Goal: Complete application form

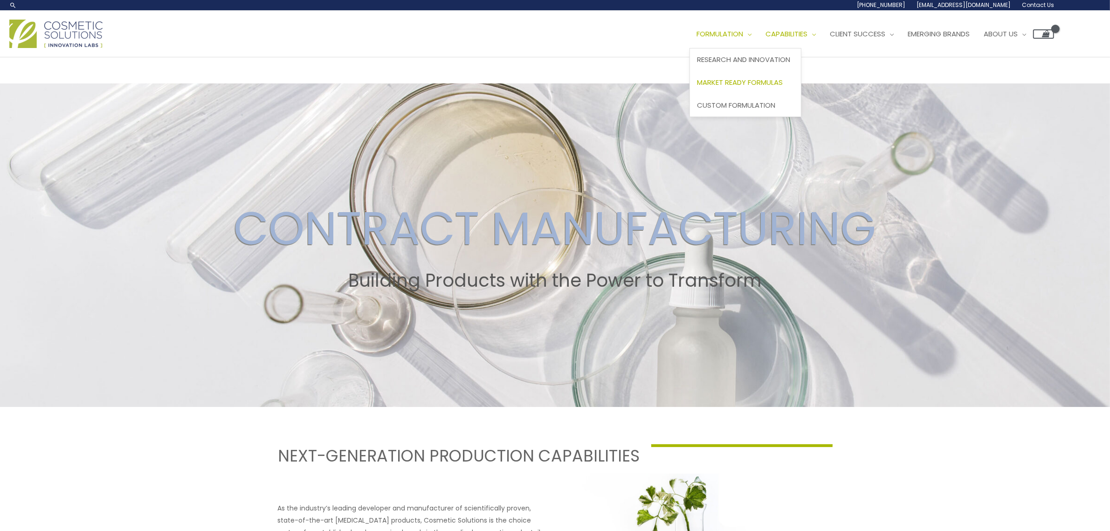
click at [766, 85] on span "Market Ready Formulas" at bounding box center [740, 82] width 86 height 10
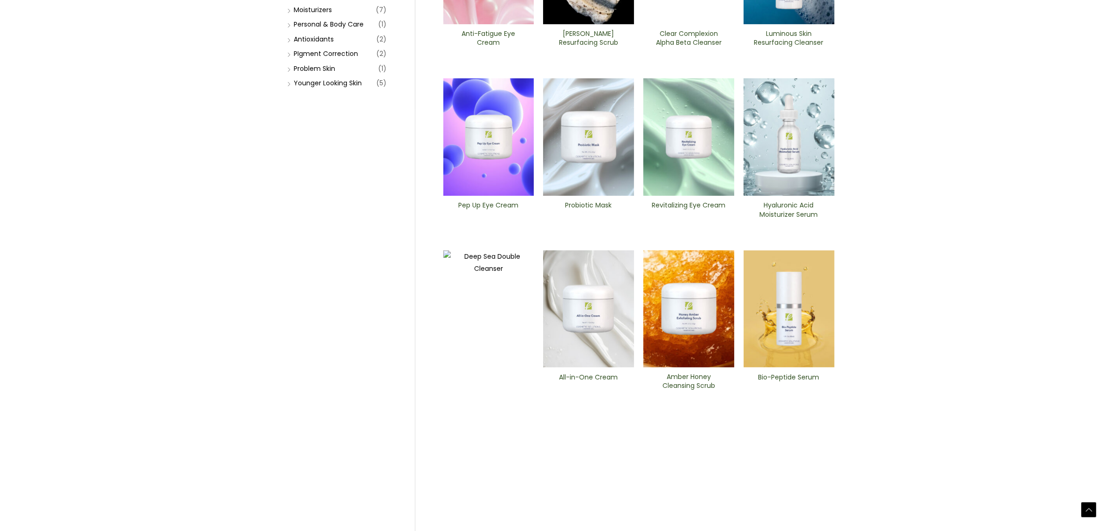
scroll to position [262, 0]
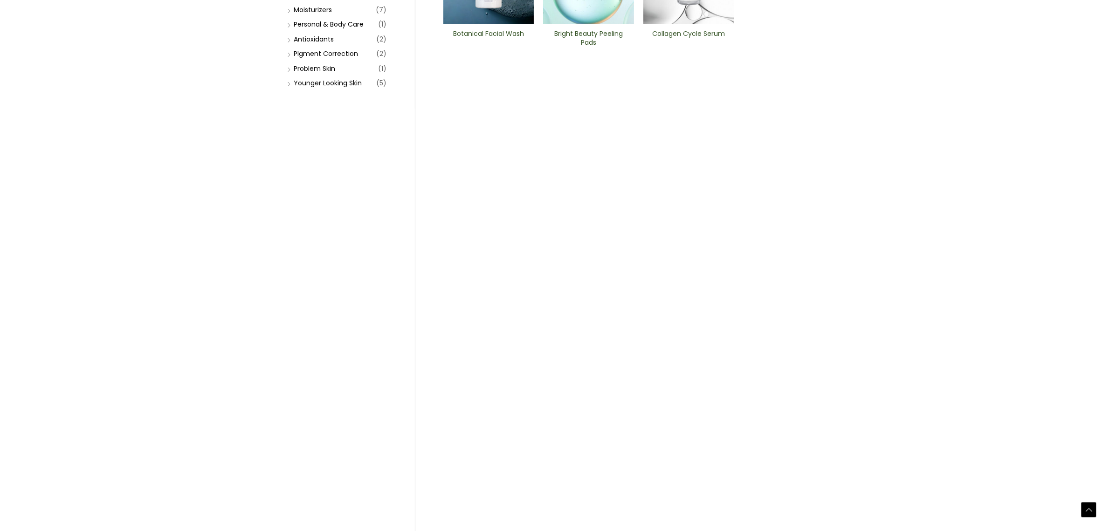
scroll to position [262, 0]
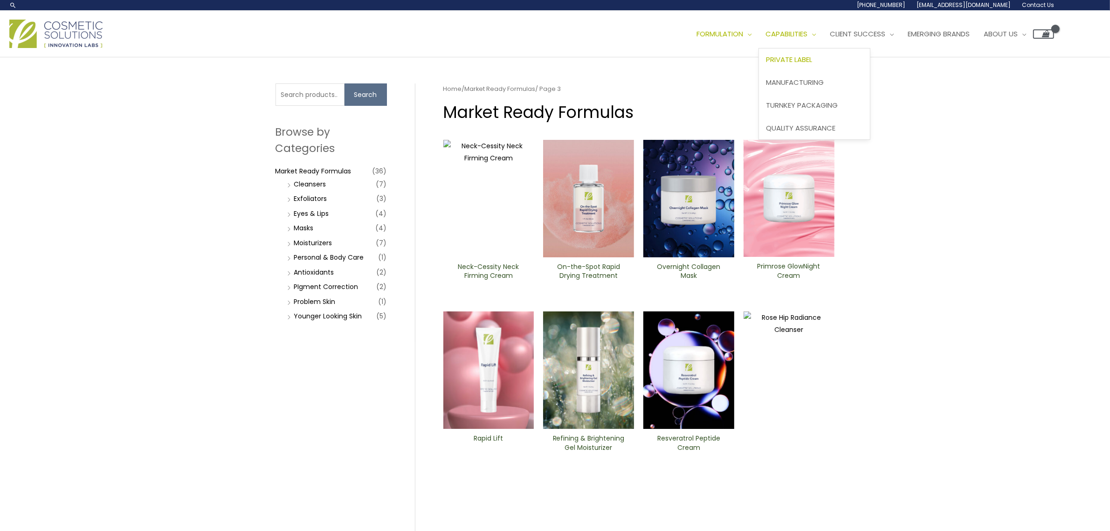
click at [812, 59] on span "Private Label" at bounding box center [789, 60] width 46 height 10
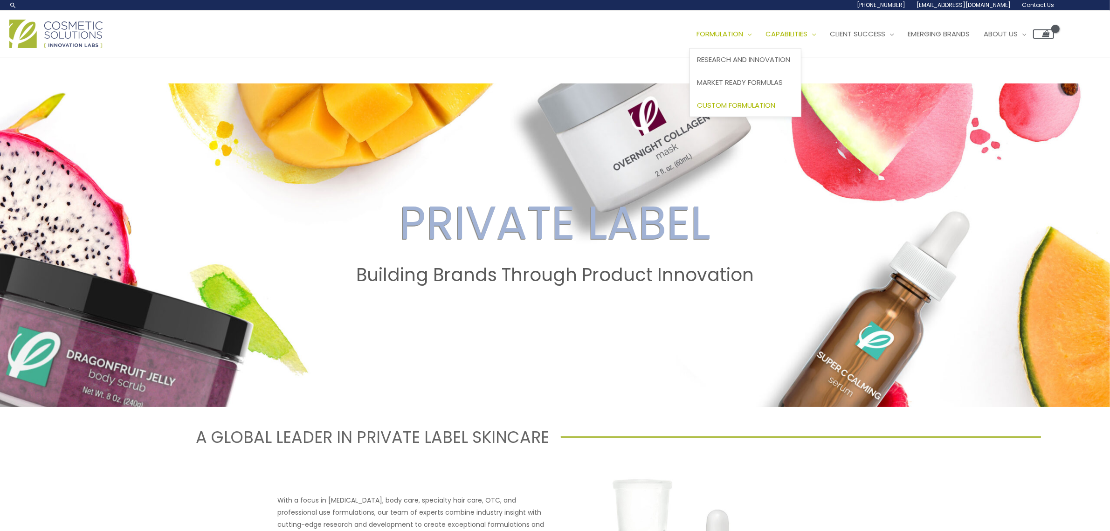
click at [753, 104] on span "Custom Formulation" at bounding box center [736, 105] width 78 height 10
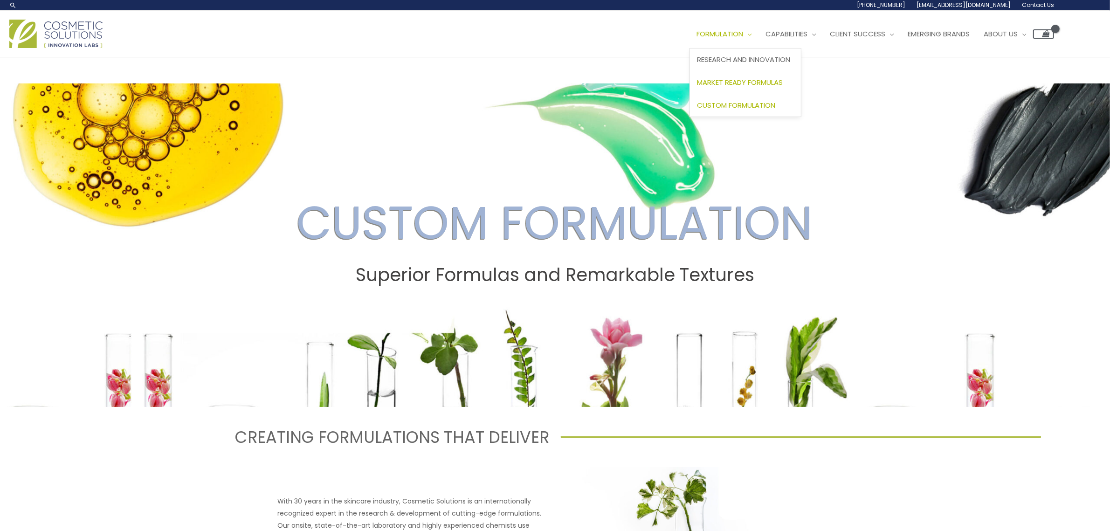
click at [751, 78] on span "Market Ready Formulas" at bounding box center [740, 82] width 86 height 10
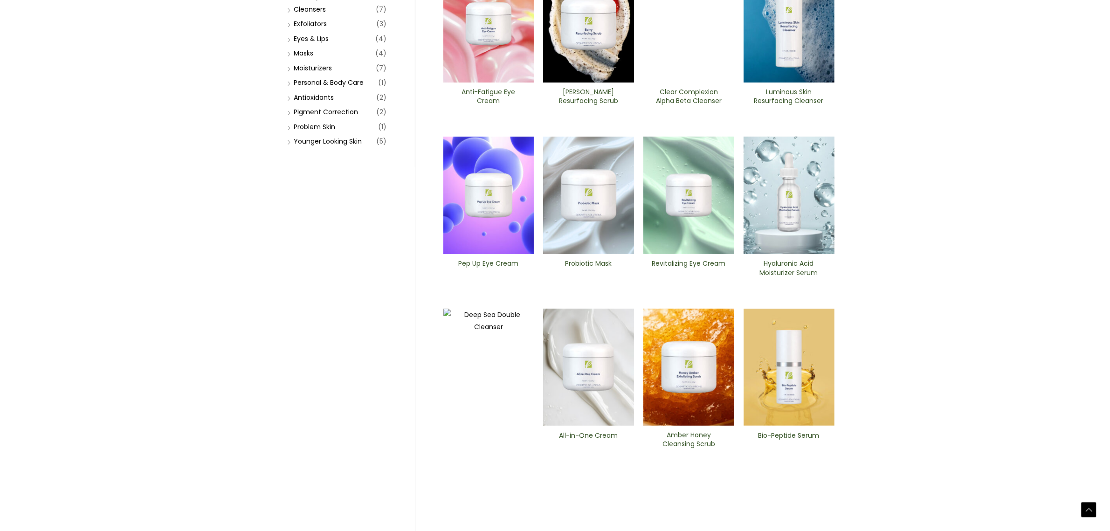
scroll to position [262, 0]
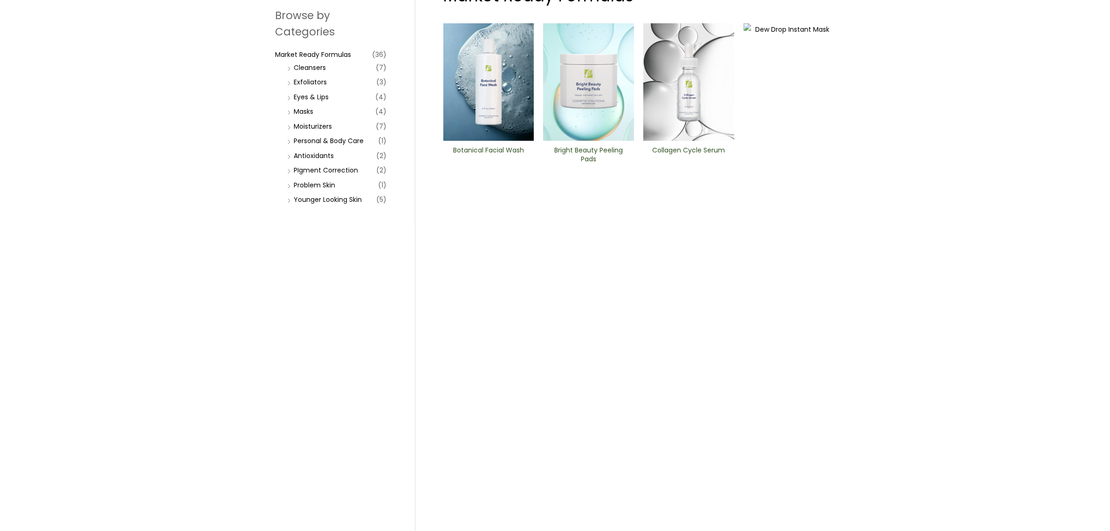
scroll to position [175, 0]
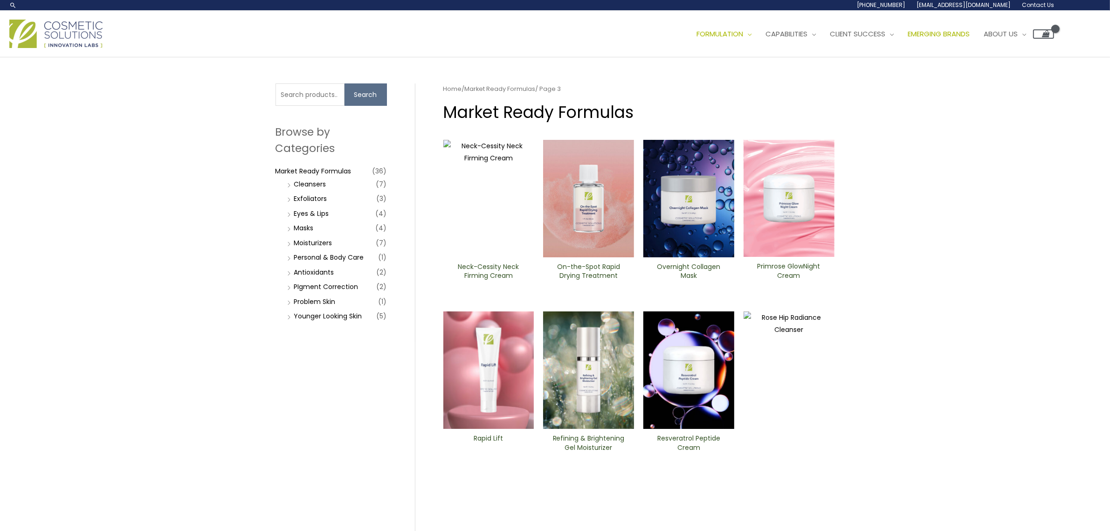
click at [953, 33] on span "Emerging Brands" at bounding box center [938, 34] width 62 height 10
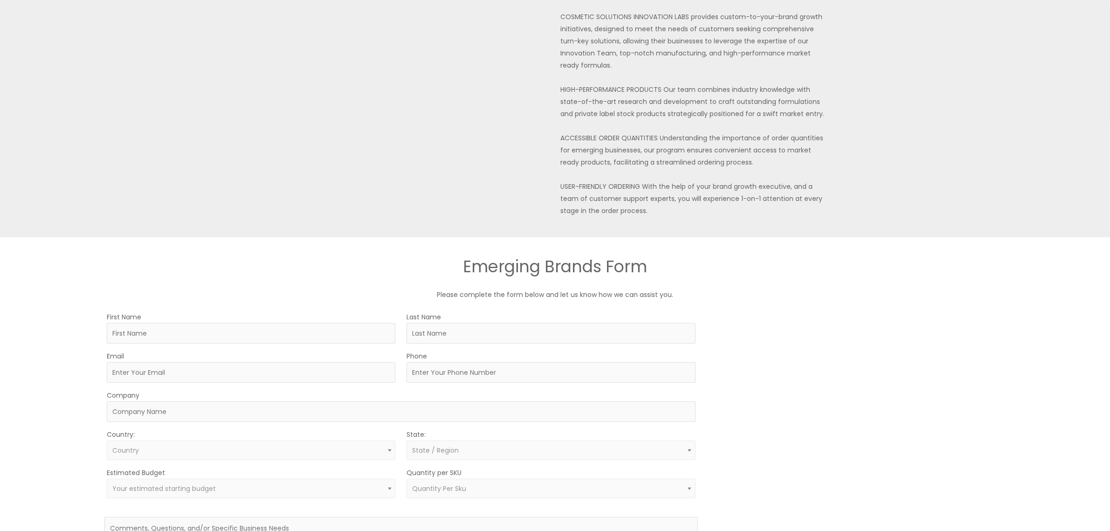
scroll to position [350, 0]
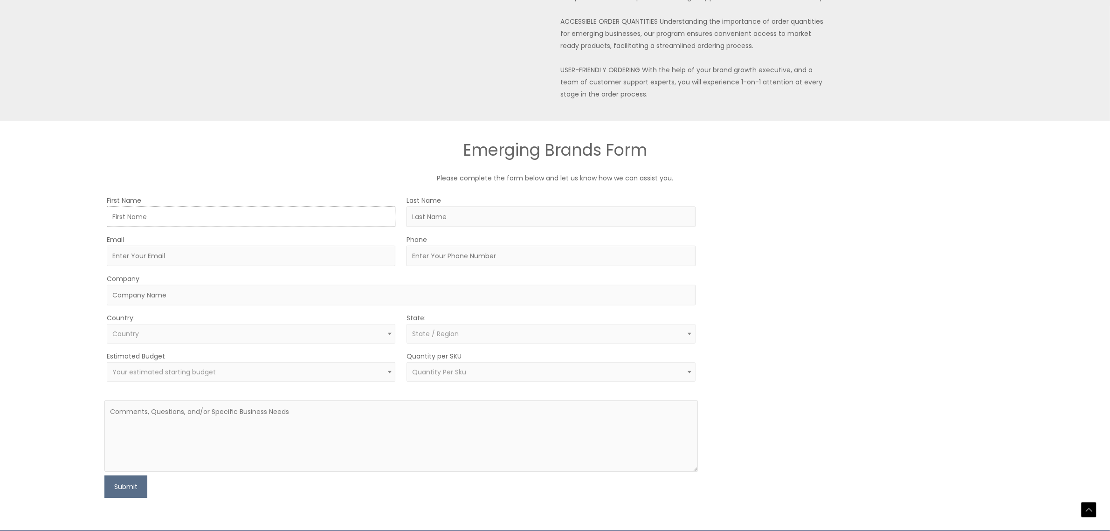
click at [151, 206] on input "First Name" at bounding box center [251, 216] width 288 height 21
type input "Keith"
type input "Stradford"
type input "k.e.stradford@gmail.com"
type input "5132602606"
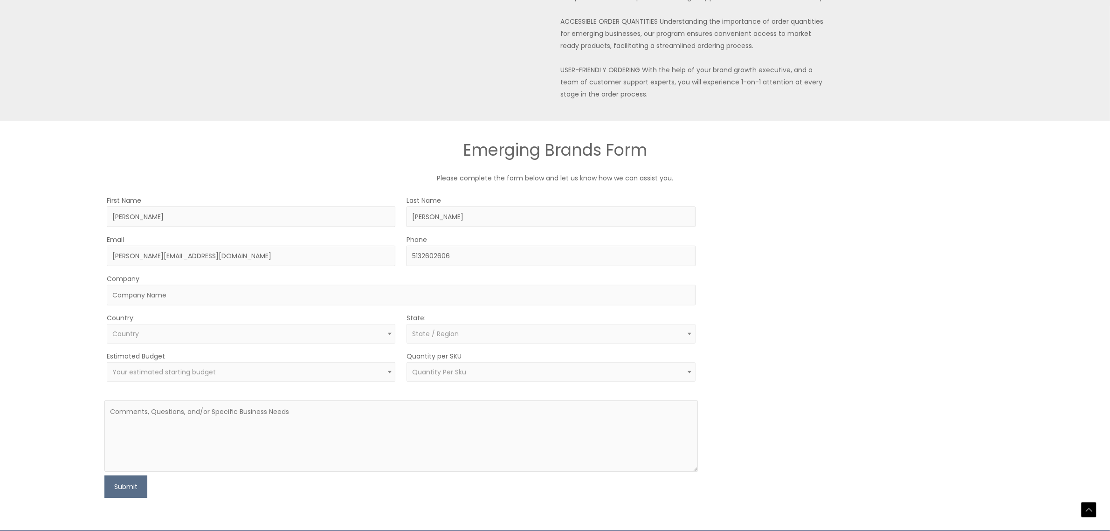
select select "United States"
select select "Ohio"
drag, startPoint x: 206, startPoint y: 243, endPoint x: 35, endPoint y: 236, distance: 170.7
click at [35, 236] on div "EMERGING BRANDS There are more than 30.2 million small businesses in the U.S., …" at bounding box center [555, 119] width 1110 height 823
type input "[PERSON_NAME][EMAIL_ADDRESS][PERSON_NAME][DOMAIN_NAME]"
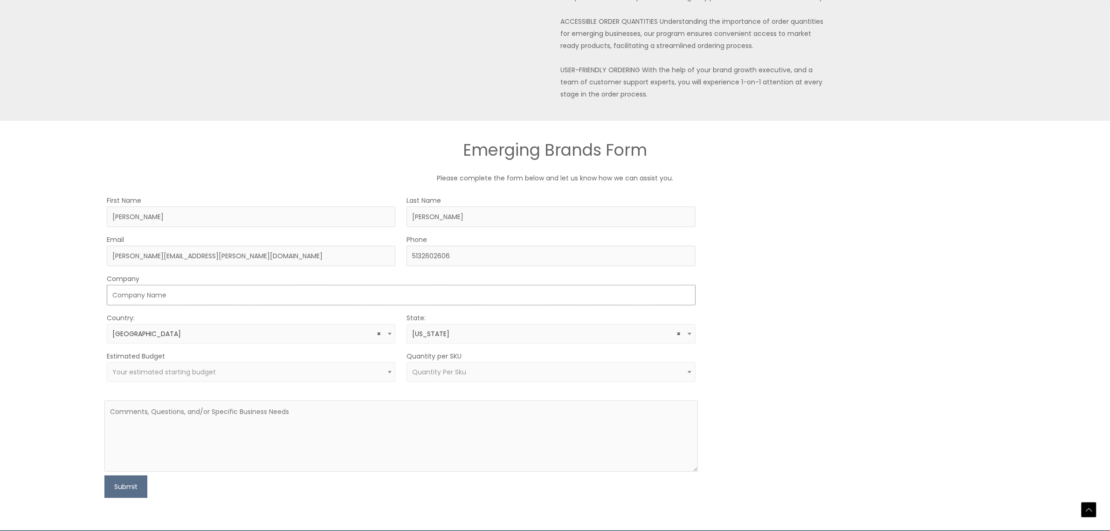
click at [179, 285] on input "Company" at bounding box center [401, 295] width 588 height 21
type input "Ethicals, LLC"
click at [693, 366] on span at bounding box center [689, 372] width 11 height 12
click at [185, 400] on textarea at bounding box center [400, 435] width 593 height 71
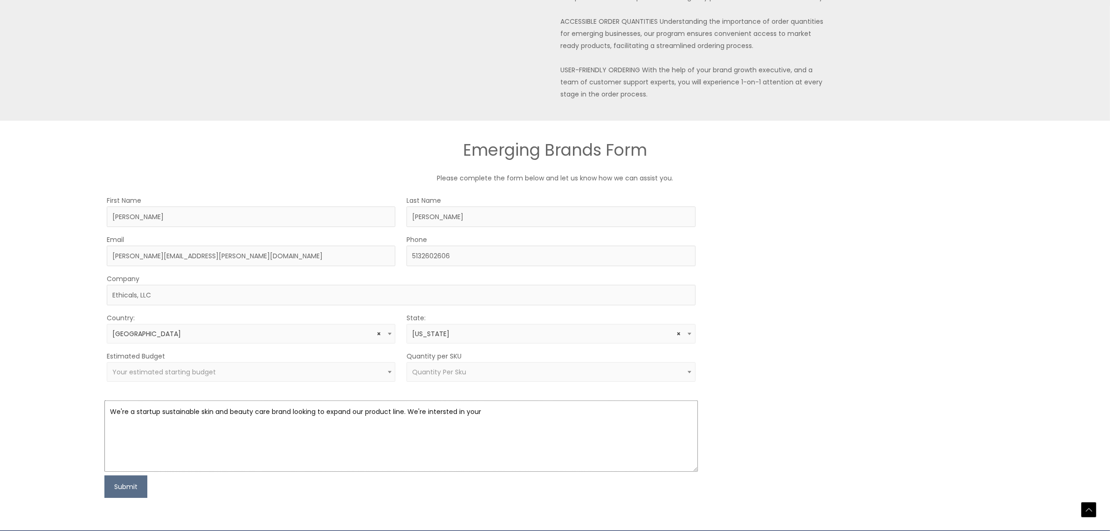
click at [506, 400] on textarea "We're a startup sustainable skin and beauty care brand looking to expand our pr…" at bounding box center [400, 435] width 593 height 71
paste textarea "We're a sustainable skin and beauty care company looking to expand our line. We…"
drag, startPoint x: 470, startPoint y: 397, endPoint x: 516, endPoint y: 419, distance: 51.3
click at [516, 419] on textarea "We're a startup sustainable skin and beauty care brand looking to expand our pr…" at bounding box center [400, 435] width 593 height 71
click at [474, 400] on textarea "We're a startup sustainable skin and beauty care brand looking to expand our pr…" at bounding box center [400, 435] width 593 height 71
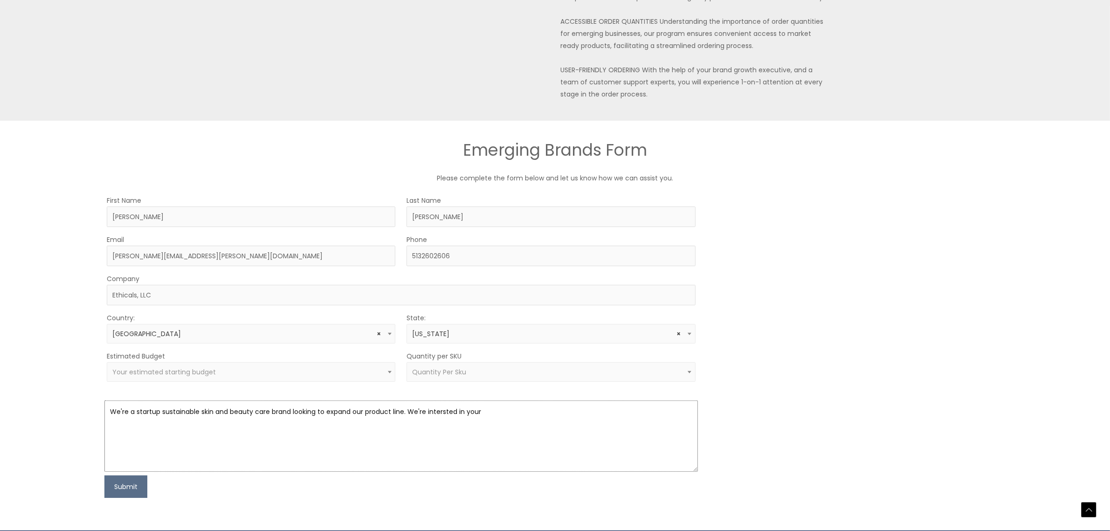
paste textarea "AquaGel Solid Facial Moisturizer, MultiStick Targeted Treatment"
click at [686, 400] on textarea "We're a startup sustainable skin and beauty care brand looking to expand our pr…" at bounding box center [400, 435] width 593 height 71
type textarea "We're a startup sustainable skin and beauty care brand looking to expand our pr…"
click at [130, 475] on button "Submit" at bounding box center [125, 486] width 43 height 22
click at [175, 335] on form "First Name Keith Last Name Stradford Email keith.stradford@ethicals.com Phone 5…" at bounding box center [400, 345] width 593 height 303
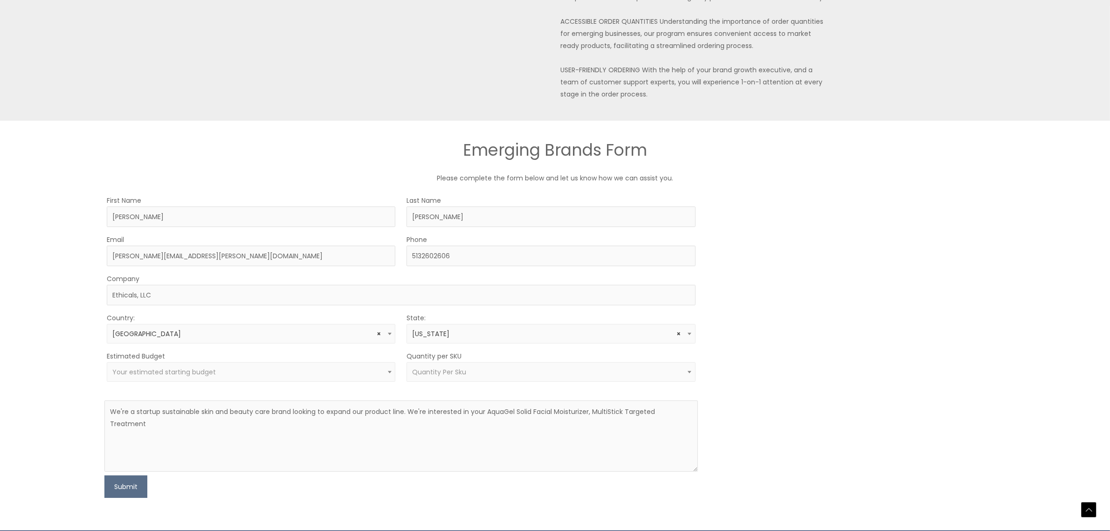
click at [390, 371] on b at bounding box center [390, 372] width 4 height 2
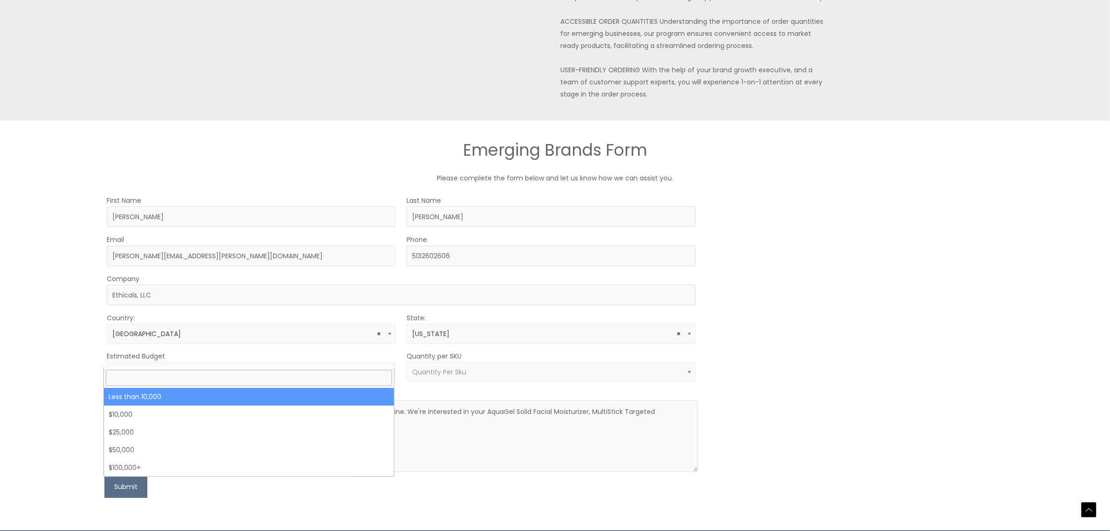
select select "-10000"
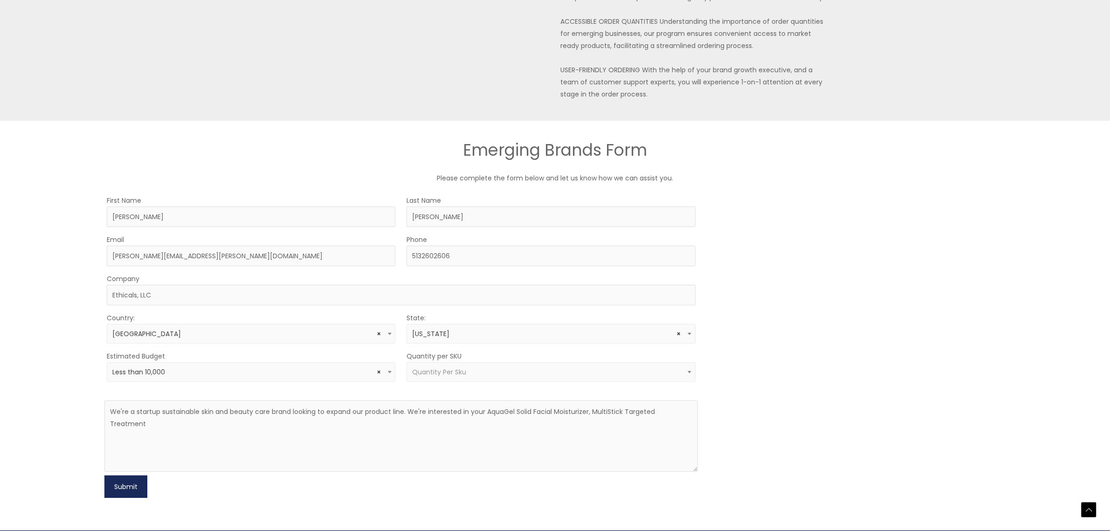
click at [134, 475] on button "Submit" at bounding box center [125, 486] width 43 height 22
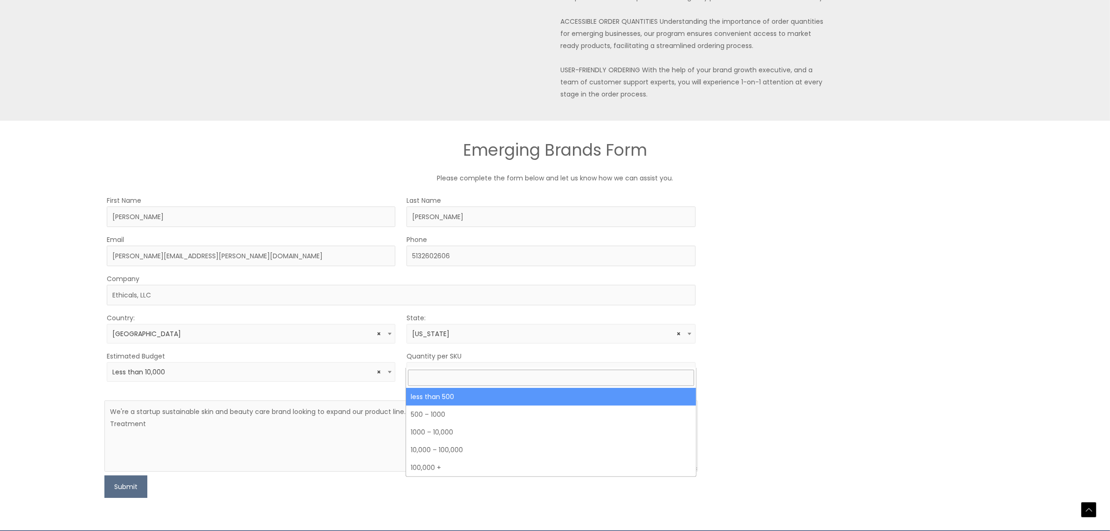
click at [691, 371] on b at bounding box center [689, 372] width 4 height 2
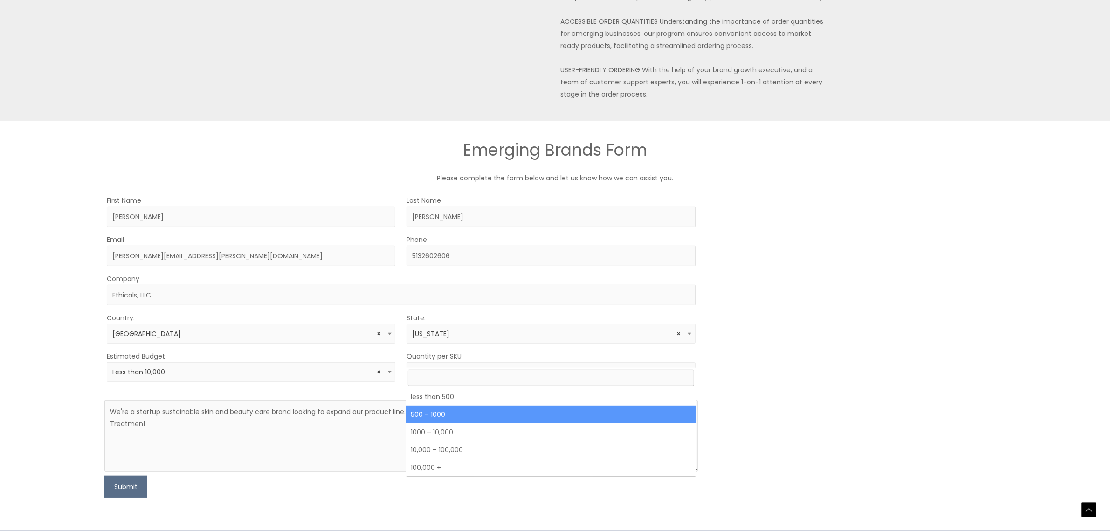
select select "8"
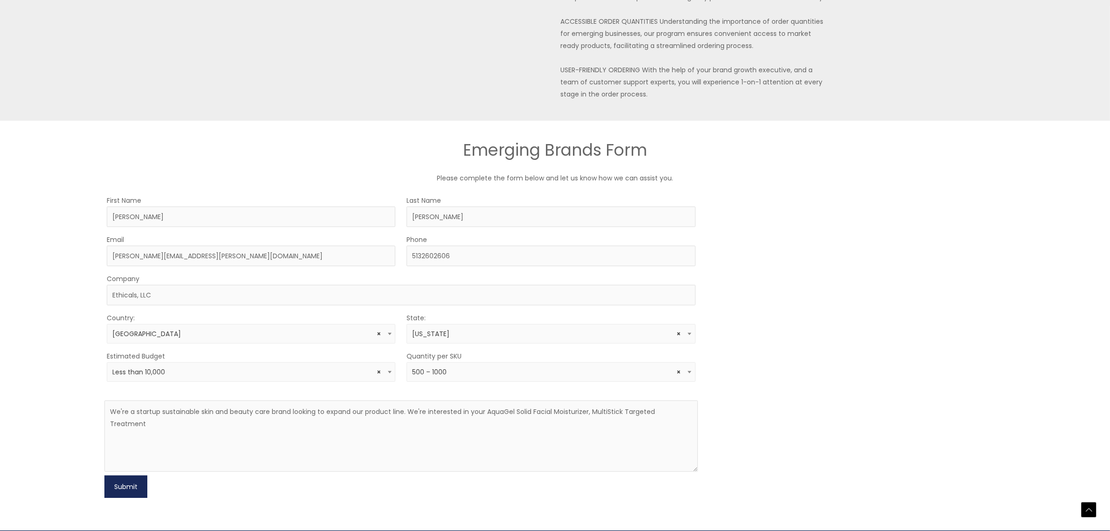
click at [140, 475] on button "Submit" at bounding box center [125, 486] width 43 height 22
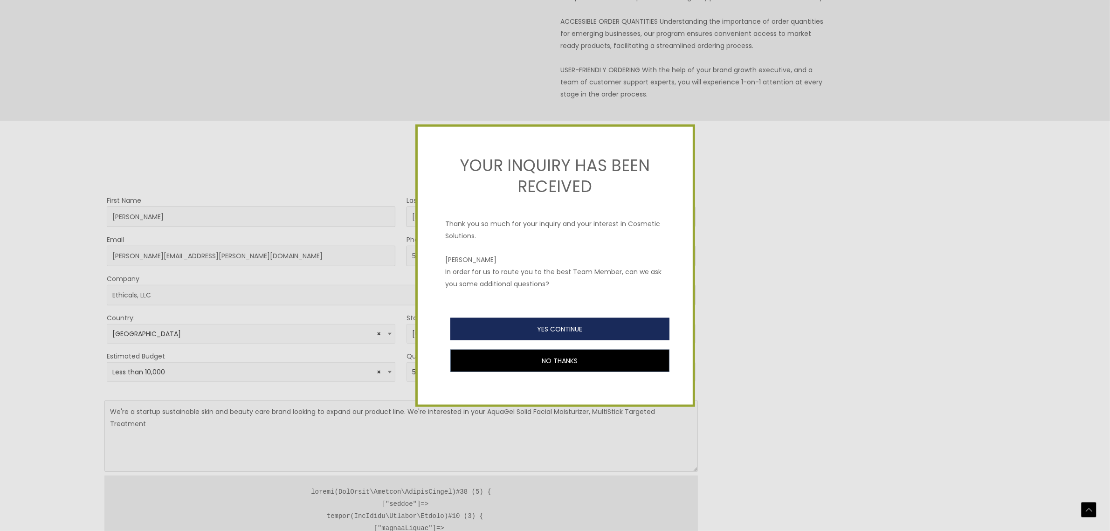
click at [568, 325] on button "YES CONTINUE" at bounding box center [559, 329] width 219 height 22
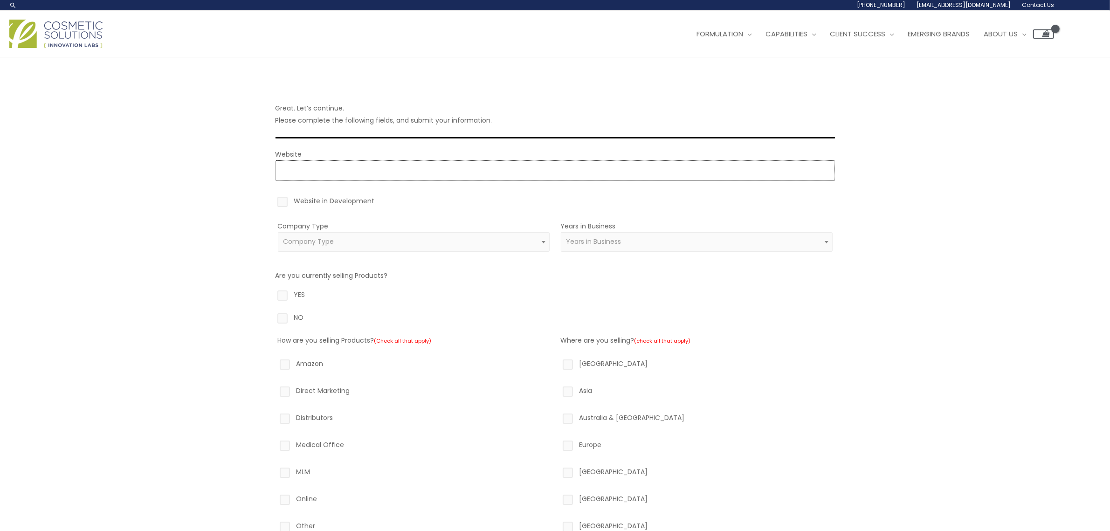
click at [365, 173] on input "Website" at bounding box center [554, 170] width 559 height 21
click at [367, 172] on input "Website" at bounding box center [554, 170] width 559 height 21
paste input "https://kwtjewvj.manus.space/"
type input "https://https://kwtjewvj.manus.space/"
click at [281, 198] on label "Website in Development" at bounding box center [554, 203] width 559 height 16
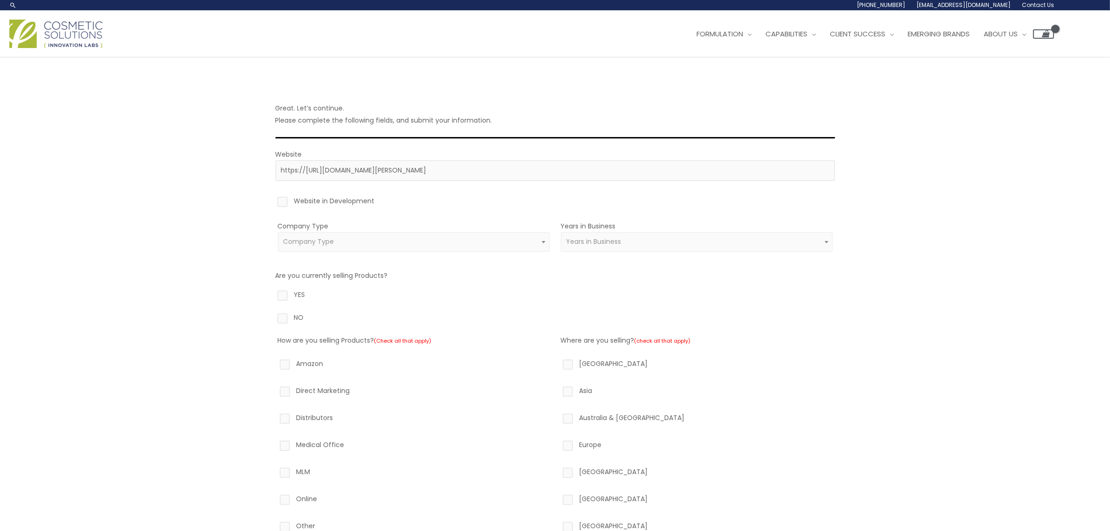
click at [272, 198] on input "Website in Development" at bounding box center [269, 198] width 6 height 6
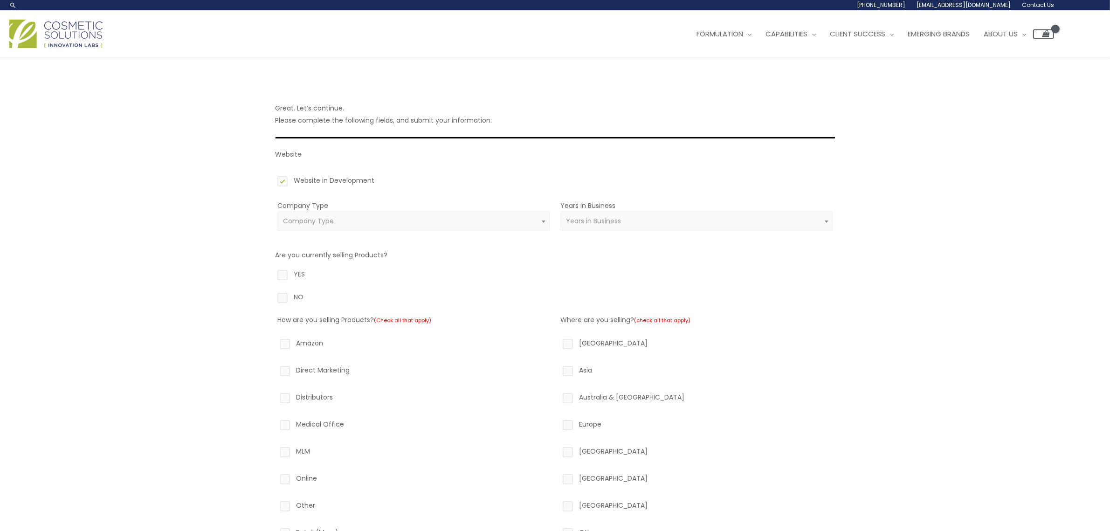
click at [282, 179] on label "Website in Development" at bounding box center [554, 182] width 559 height 16
click at [272, 179] on input "Website in Development" at bounding box center [269, 177] width 6 height 6
checkbox input "false"
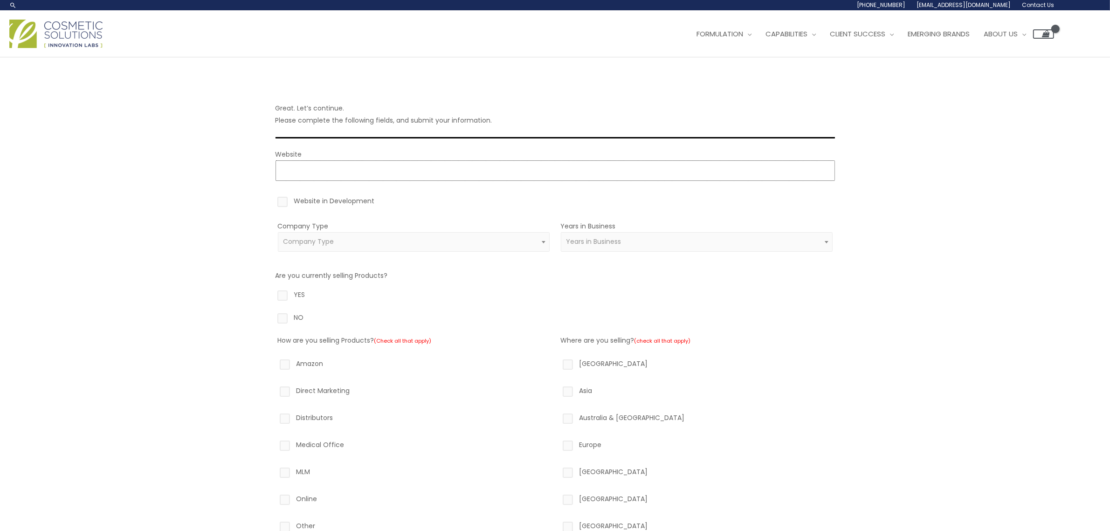
click at [292, 164] on input "Website" at bounding box center [554, 170] width 559 height 21
paste input "https://kwtjewvj.manus.space/"
type input "https://kwtjewvj.manus.space/"
drag, startPoint x: 391, startPoint y: 171, endPoint x: 225, endPoint y: 146, distance: 167.3
click at [225, 146] on div "Great. Let’s continue. Please complete the following fields, and submit your in…" at bounding box center [555, 377] width 1110 height 641
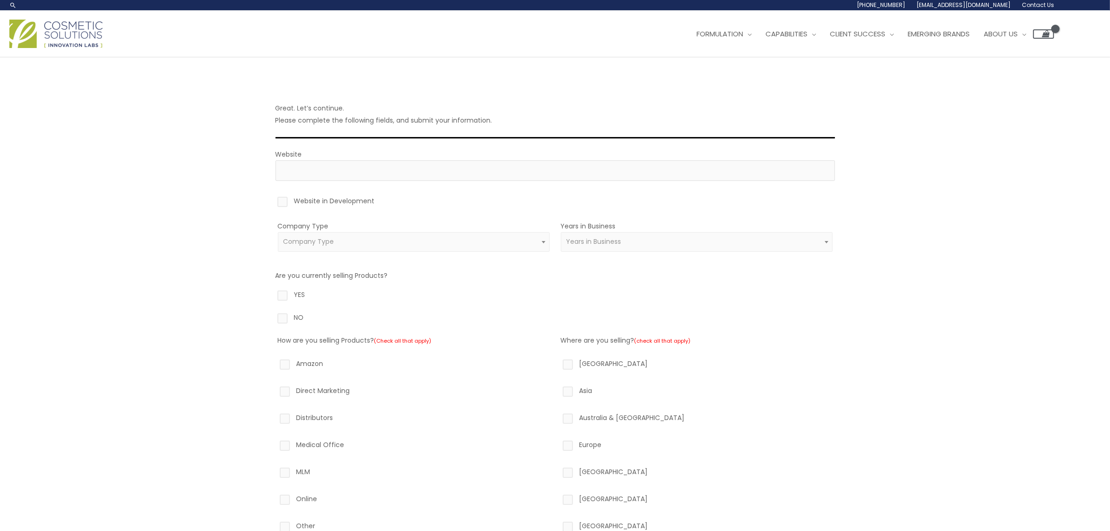
click at [282, 206] on label "Website in Development" at bounding box center [554, 203] width 559 height 16
click at [272, 201] on input "Website in Development" at bounding box center [269, 198] width 6 height 6
checkbox input "true"
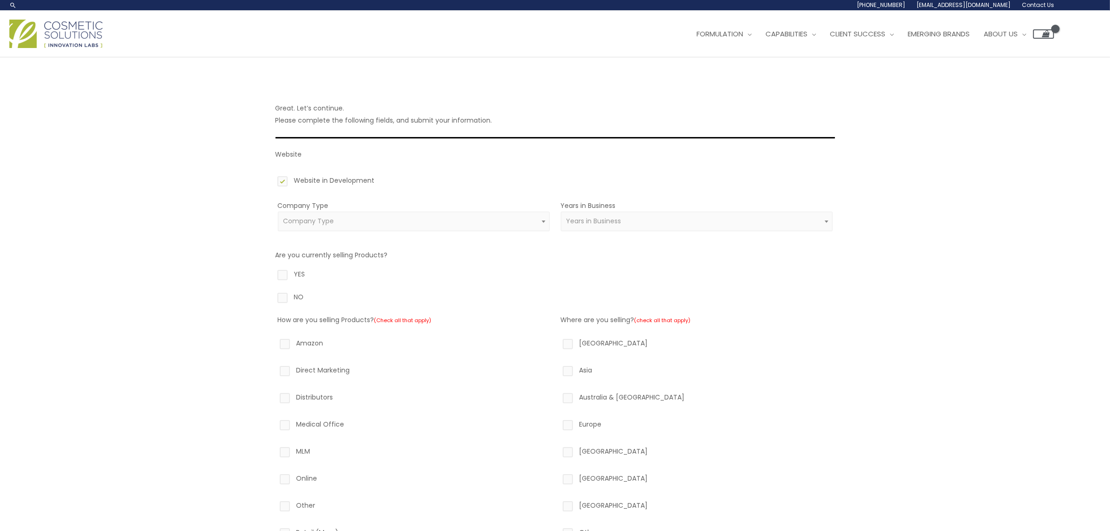
click at [636, 224] on span "Years in Business" at bounding box center [696, 221] width 261 height 9
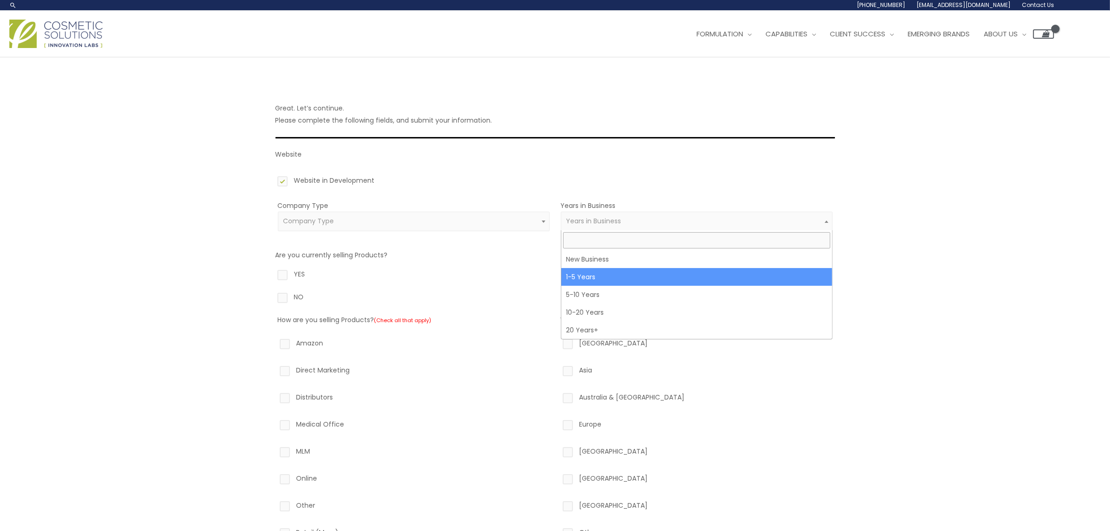
select select "2"
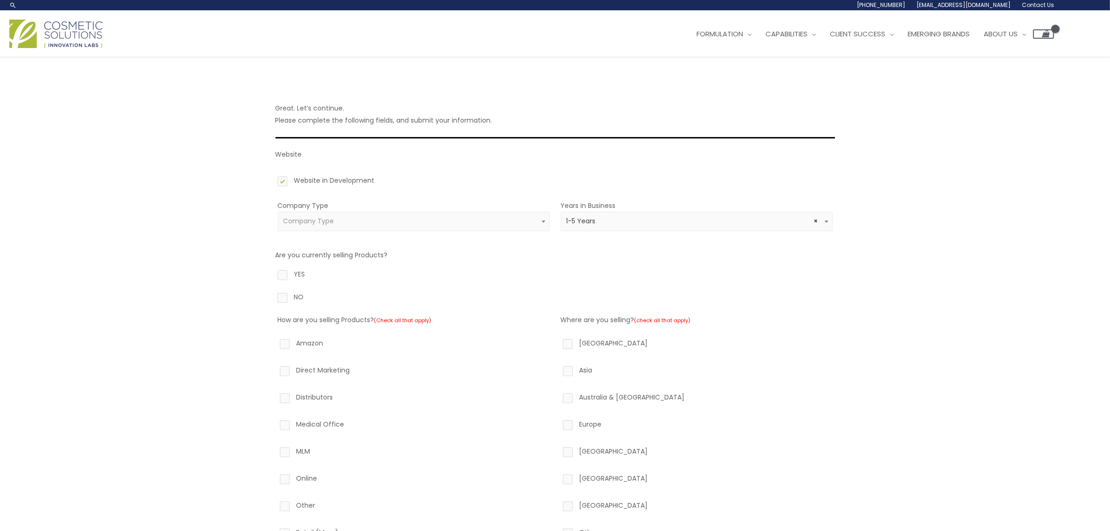
click at [284, 274] on label "YES" at bounding box center [554, 276] width 559 height 16
click at [272, 274] on input "YES" at bounding box center [269, 271] width 6 height 6
radio input "true"
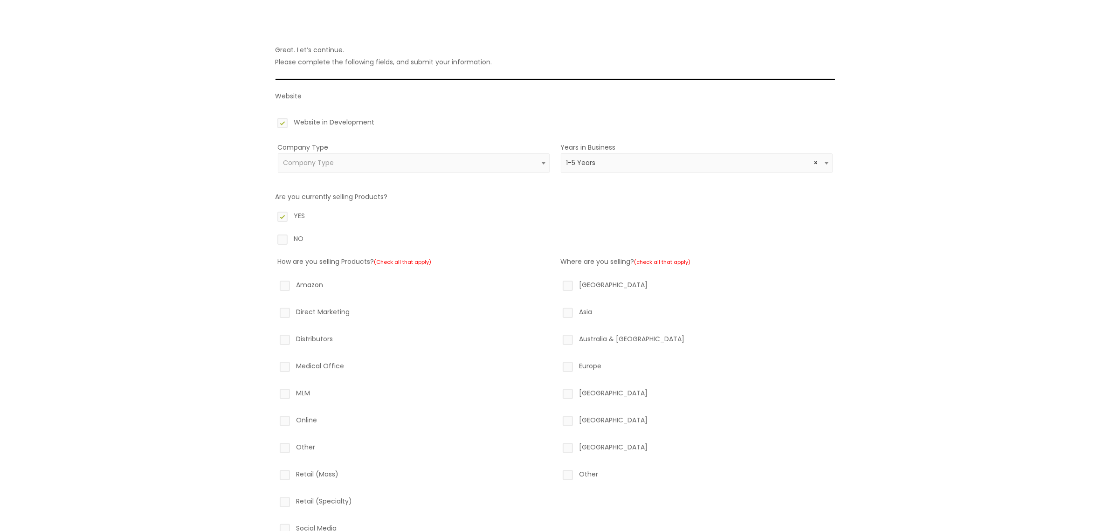
scroll to position [117, 0]
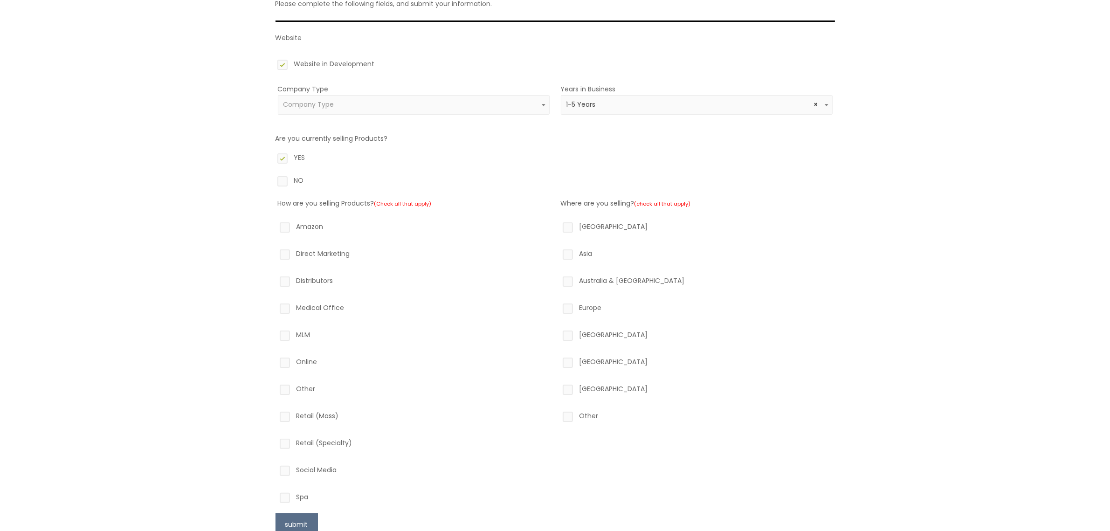
click at [288, 443] on label "Retail (Specialty)" at bounding box center [414, 445] width 272 height 16
click at [275, 443] on input "Retail (Specialty)" at bounding box center [271, 440] width 6 height 6
checkbox input "true"
click at [287, 359] on label "Online" at bounding box center [414, 364] width 272 height 16
click at [275, 359] on input "Online" at bounding box center [271, 359] width 6 height 6
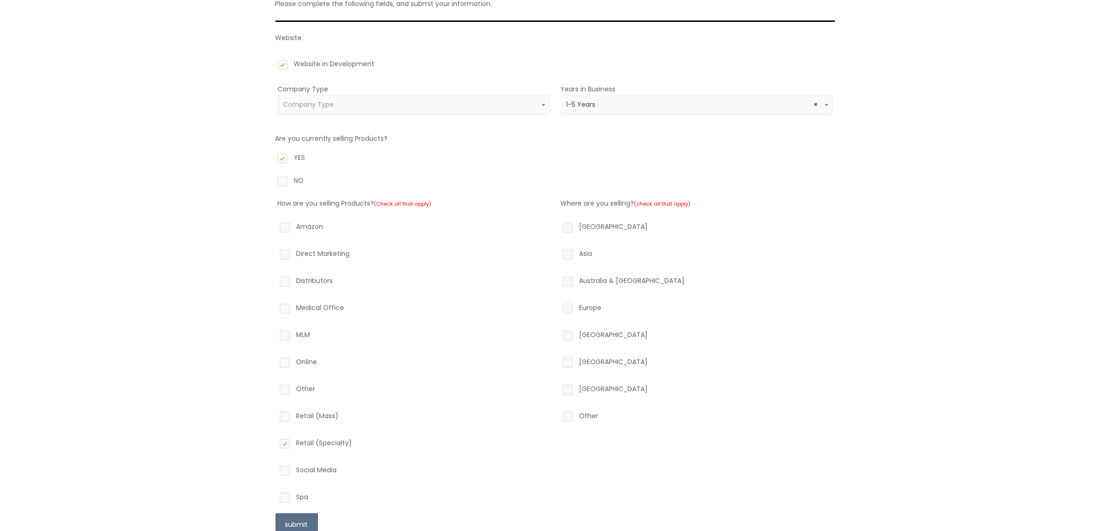
checkbox input "true"
click at [573, 227] on label "North America" at bounding box center [697, 228] width 272 height 16
click at [557, 227] on input "North America" at bounding box center [554, 223] width 6 height 6
checkbox input "true"
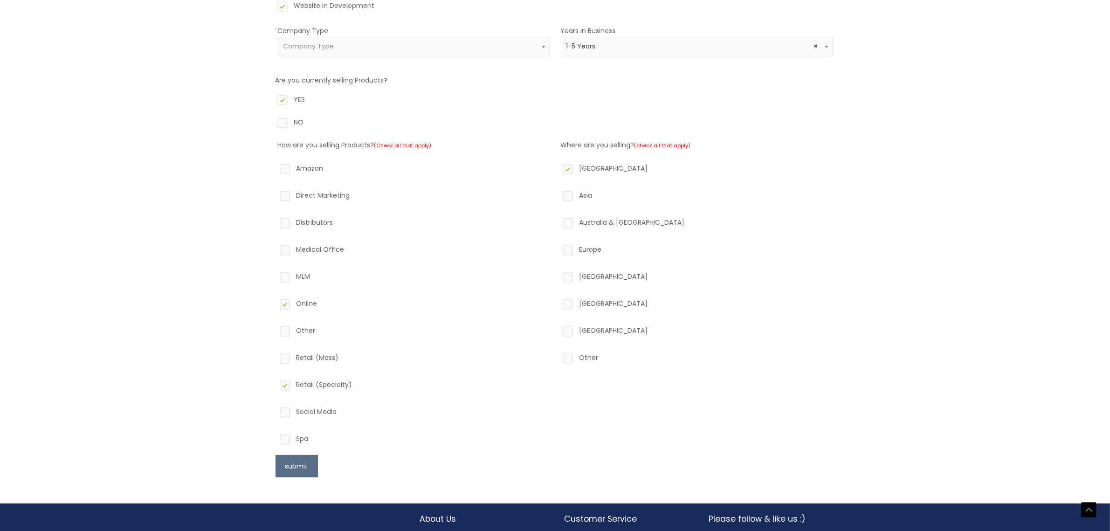
scroll to position [231, 0]
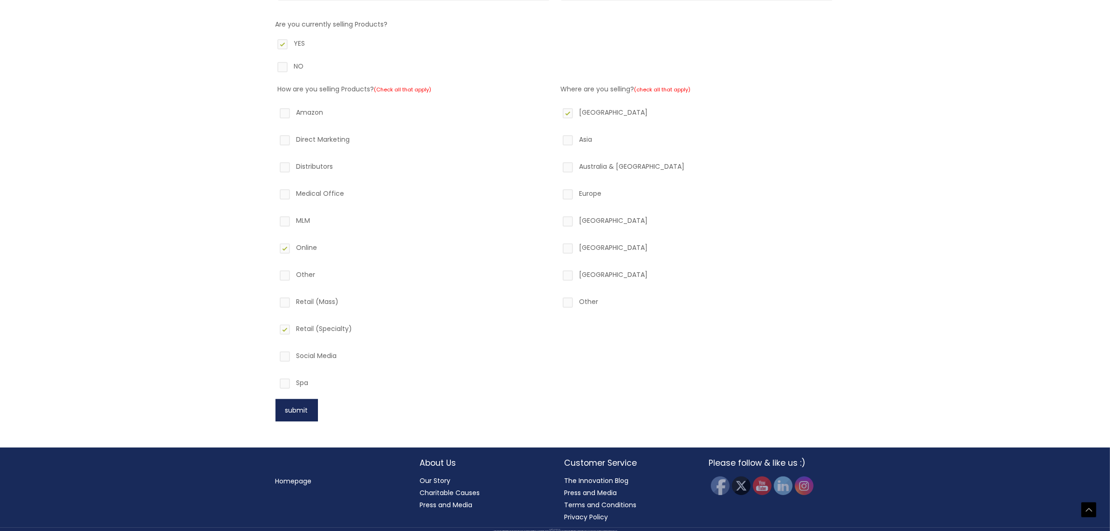
click at [303, 412] on button "submit" at bounding box center [296, 410] width 42 height 22
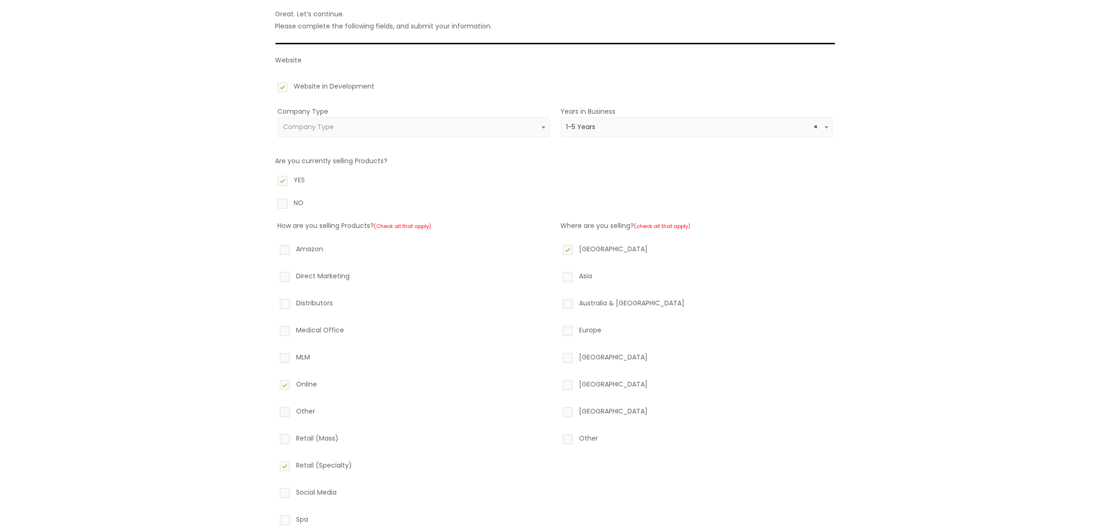
scroll to position [0, 0]
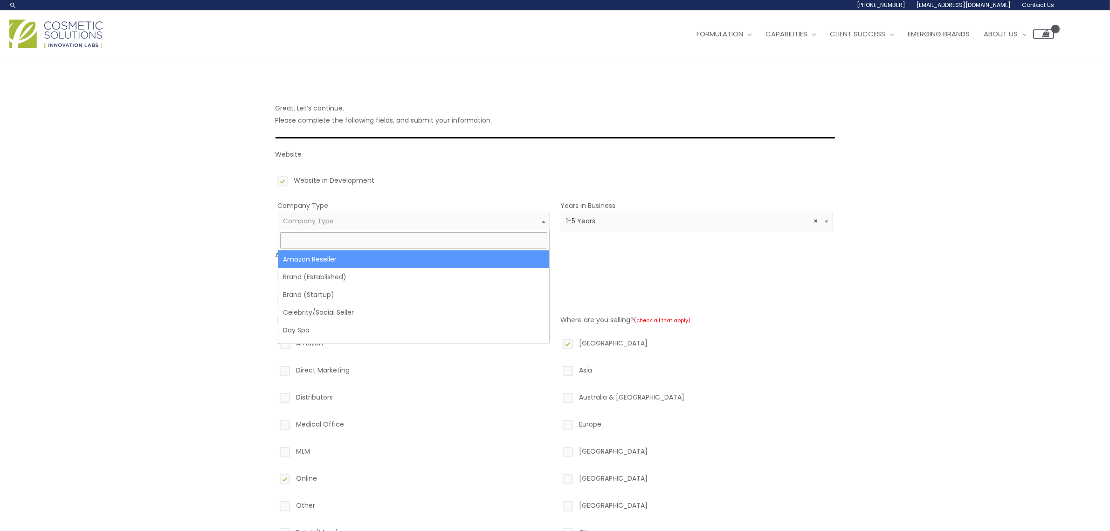
click at [346, 220] on span "Company Type" at bounding box center [413, 221] width 261 height 9
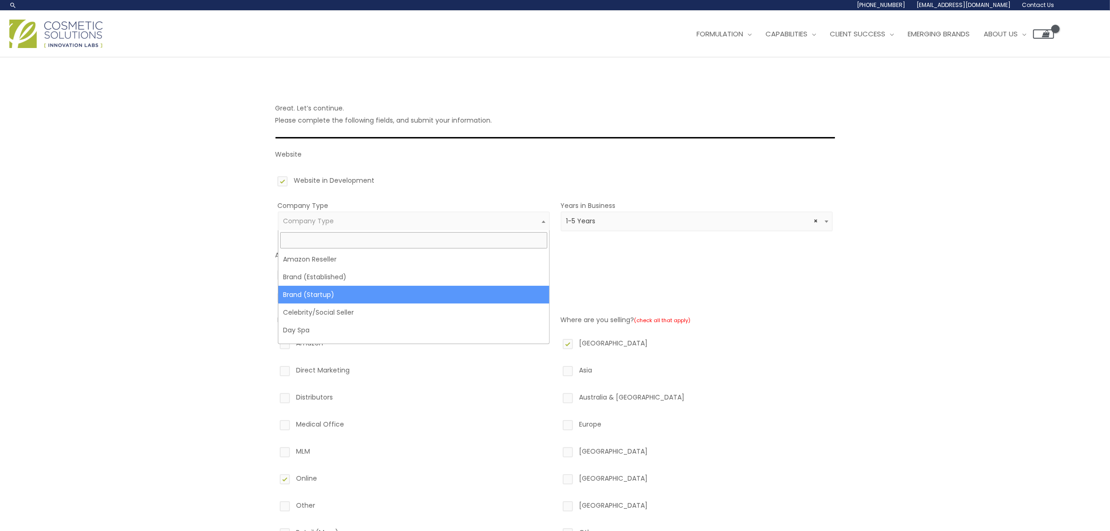
select select "39"
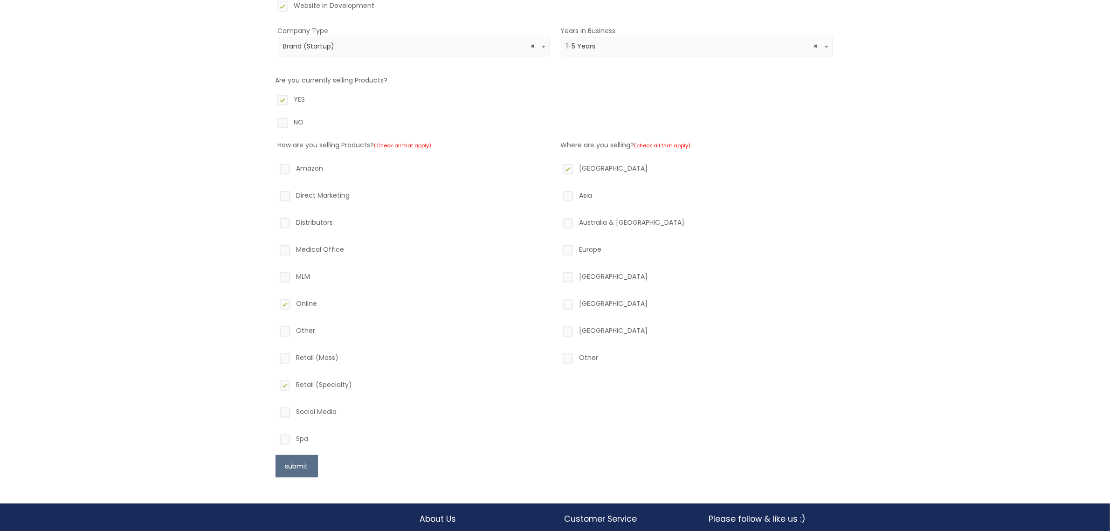
scroll to position [231, 0]
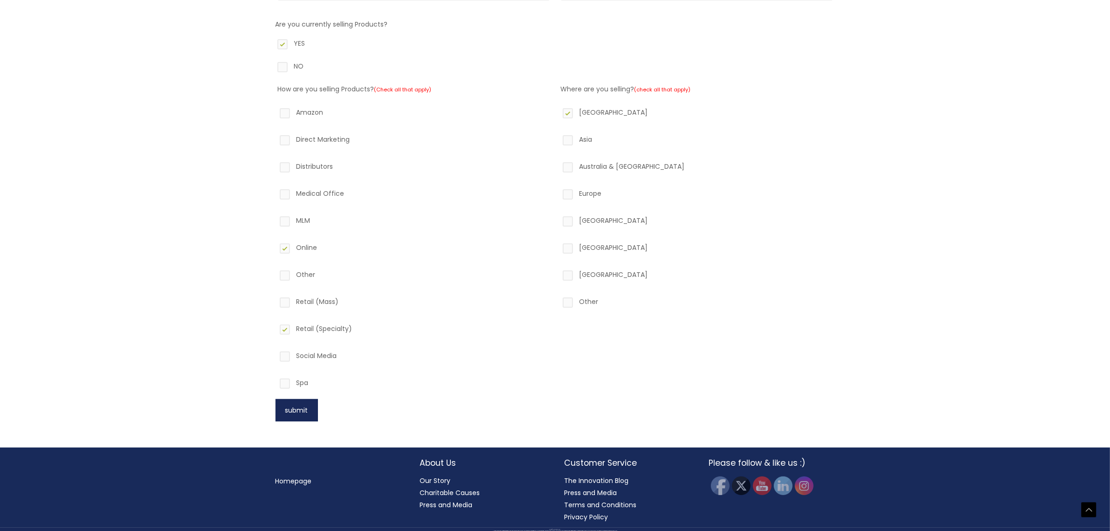
click at [309, 406] on button "submit" at bounding box center [296, 410] width 42 height 22
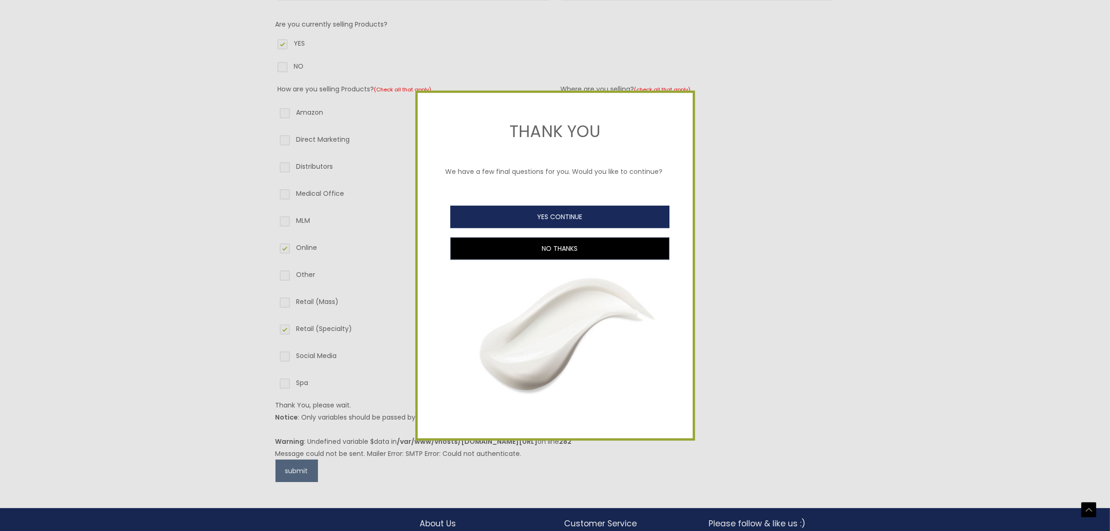
click at [576, 214] on button "YES CONTINUE" at bounding box center [559, 217] width 219 height 22
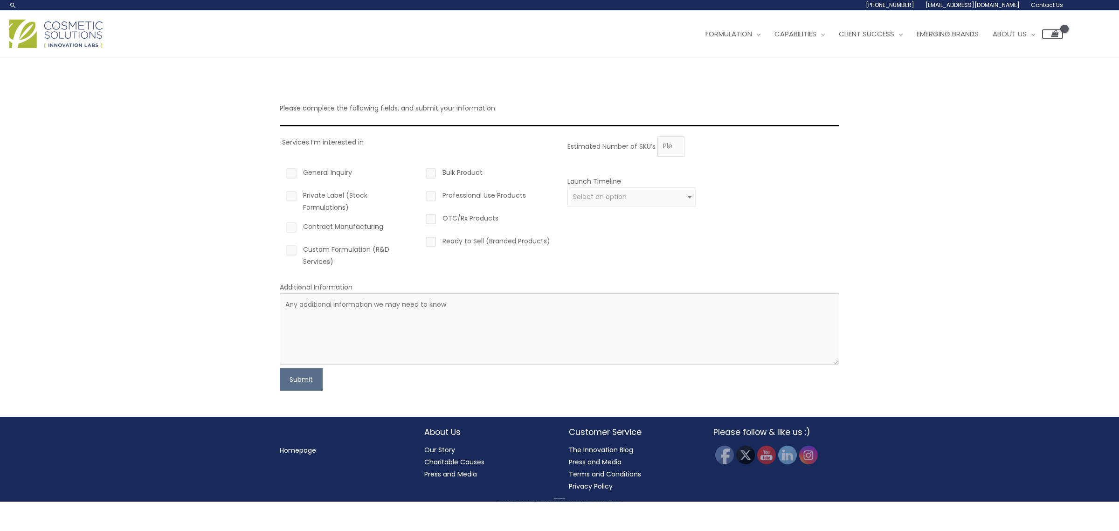
click at [291, 194] on label "Private Label (Stock Formulations)" at bounding box center [348, 201] width 128 height 24
click at [281, 194] on input "Private Label (Stock Formulations)" at bounding box center [278, 192] width 6 height 6
checkbox input "true"
click at [428, 243] on label "Ready to Sell (Branded Products)" at bounding box center [488, 243] width 128 height 16
click at [420, 241] on input "Ready to Sell (Branded Products)" at bounding box center [417, 238] width 6 height 6
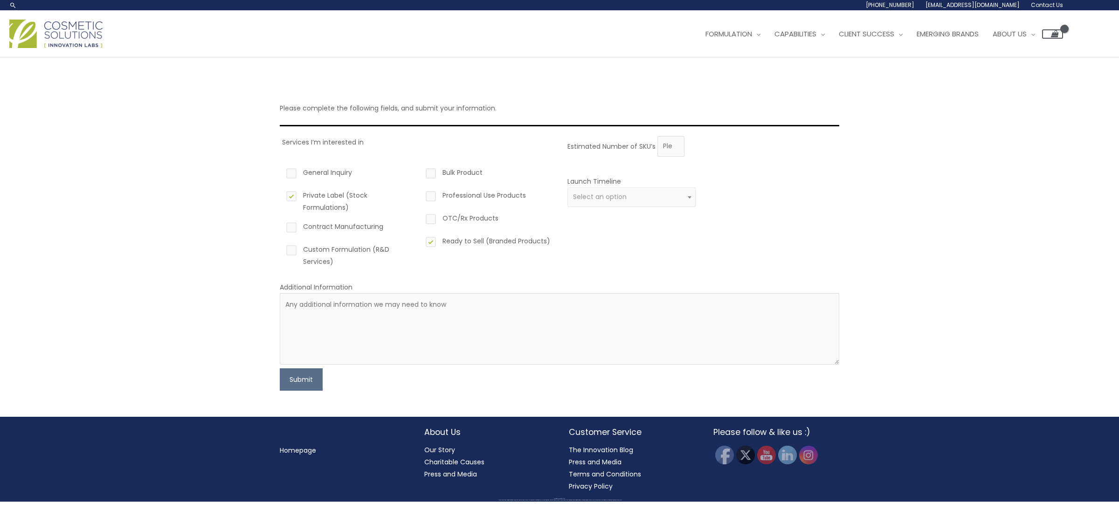
click at [429, 243] on label "Ready to Sell (Branded Products)" at bounding box center [488, 243] width 128 height 16
click at [420, 241] on input "Ready to Sell (Branded Products)" at bounding box center [417, 238] width 6 height 6
checkbox input "false"
click at [299, 371] on button "Submit" at bounding box center [301, 379] width 43 height 22
click at [658, 234] on div "Estimated Number of SKU’s Launch Timeline 0 – 3 months 4 – 12 months Greater th…" at bounding box center [701, 205] width 272 height 138
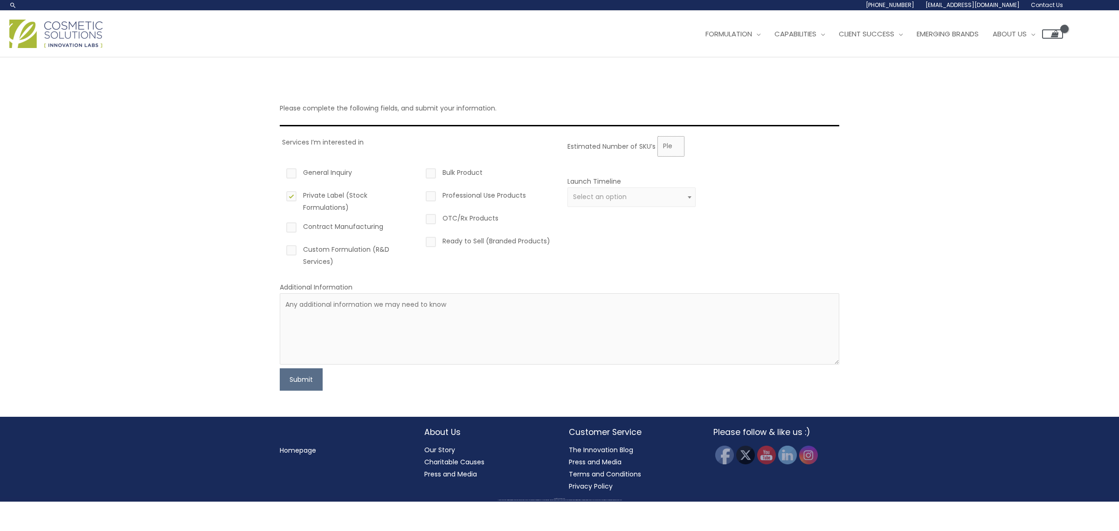
click at [663, 149] on input "Estimated Number of SKU’s" at bounding box center [670, 146] width 27 height 21
click at [672, 140] on input "1" at bounding box center [670, 146] width 27 height 21
type input "2"
click at [673, 144] on input "2" at bounding box center [670, 146] width 27 height 21
click at [315, 372] on button "Submit" at bounding box center [301, 379] width 43 height 22
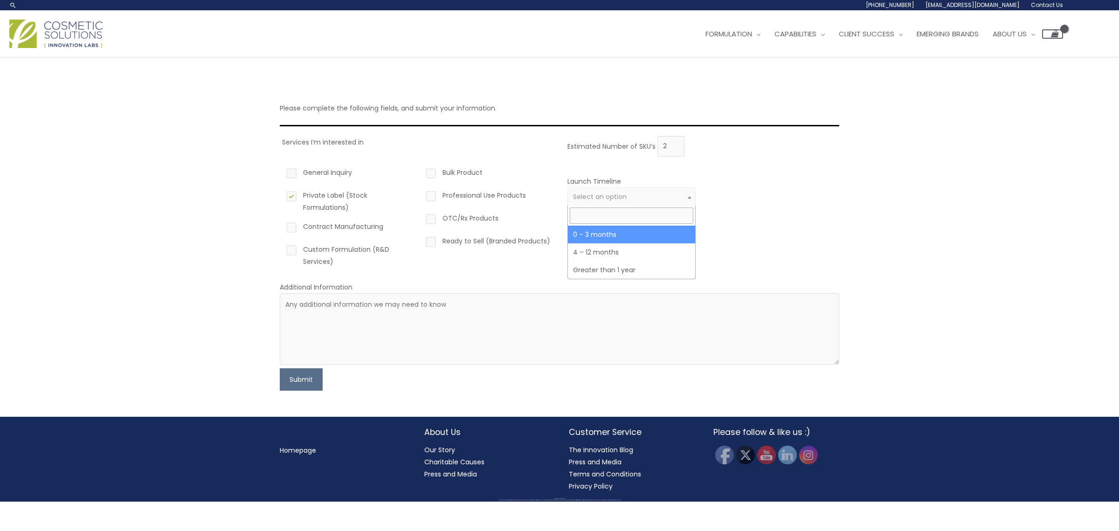
click at [684, 192] on span "Select an option" at bounding box center [631, 197] width 128 height 20
select select "2"
click at [312, 372] on button "Submit" at bounding box center [301, 379] width 43 height 22
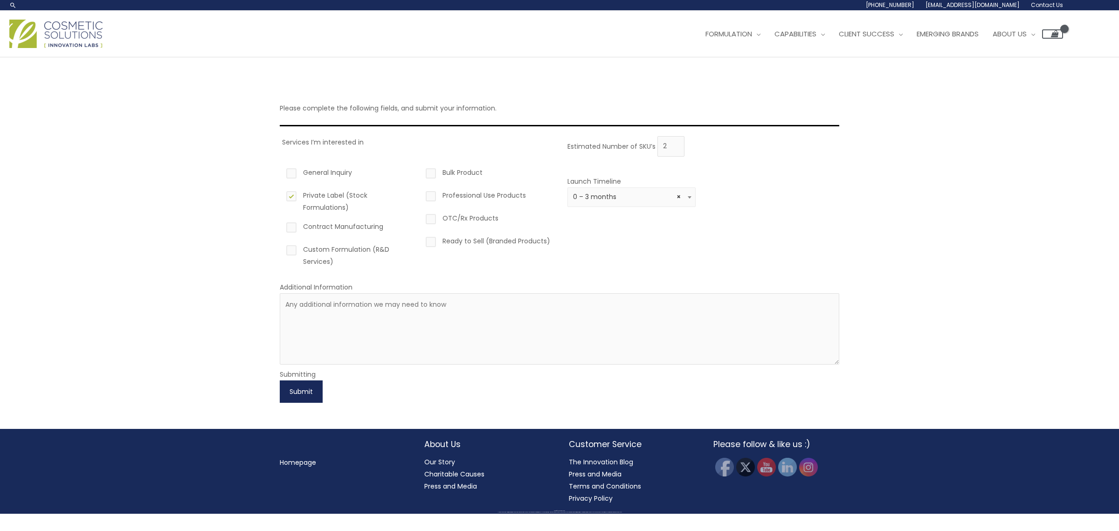
click at [304, 381] on button "Submit" at bounding box center [301, 391] width 43 height 22
click at [305, 380] on button "Submit" at bounding box center [301, 391] width 43 height 22
click at [432, 243] on label "Ready to Sell (Branded Products)" at bounding box center [488, 243] width 128 height 16
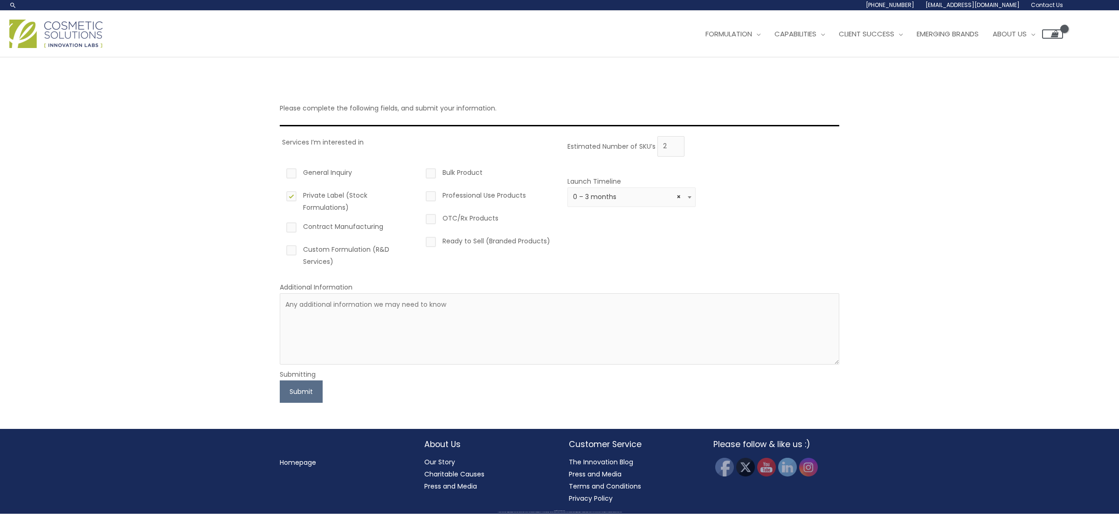
click at [420, 241] on input "Ready to Sell (Branded Products)" at bounding box center [417, 238] width 6 height 6
checkbox input "true"
click at [316, 380] on button "Submit" at bounding box center [301, 391] width 43 height 22
